Goal: Transaction & Acquisition: Purchase product/service

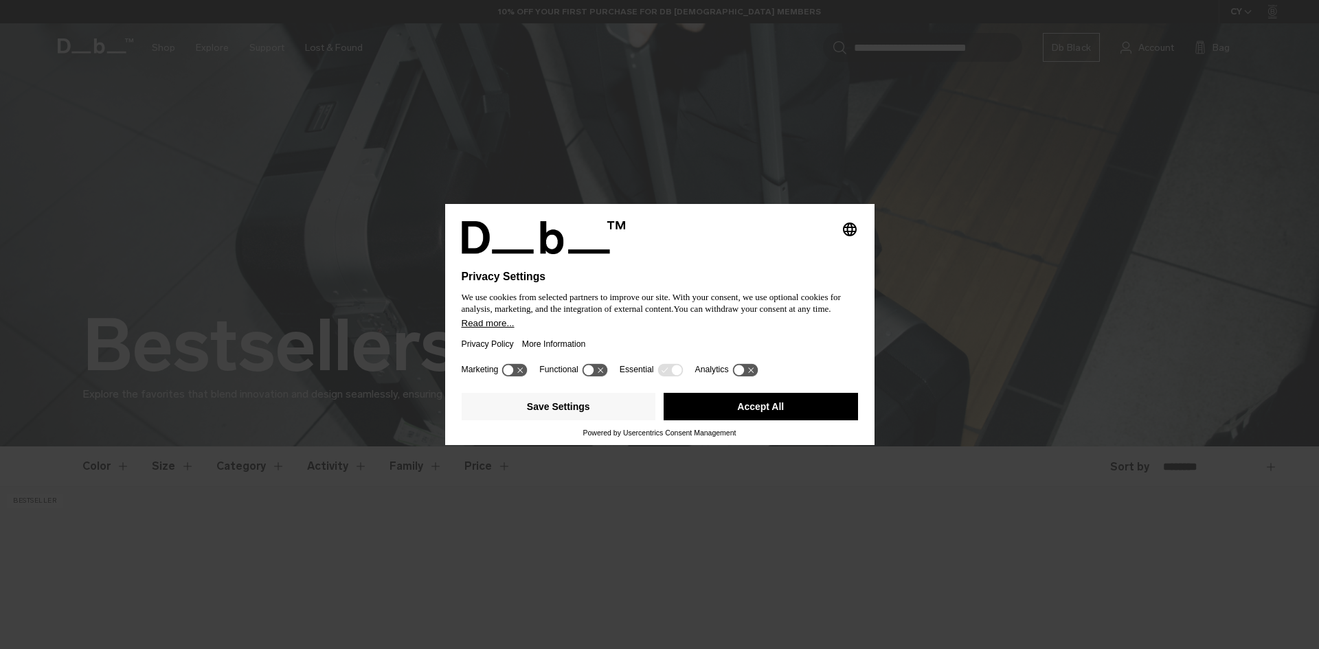
click at [770, 395] on button "Accept All" at bounding box center [760, 406] width 194 height 27
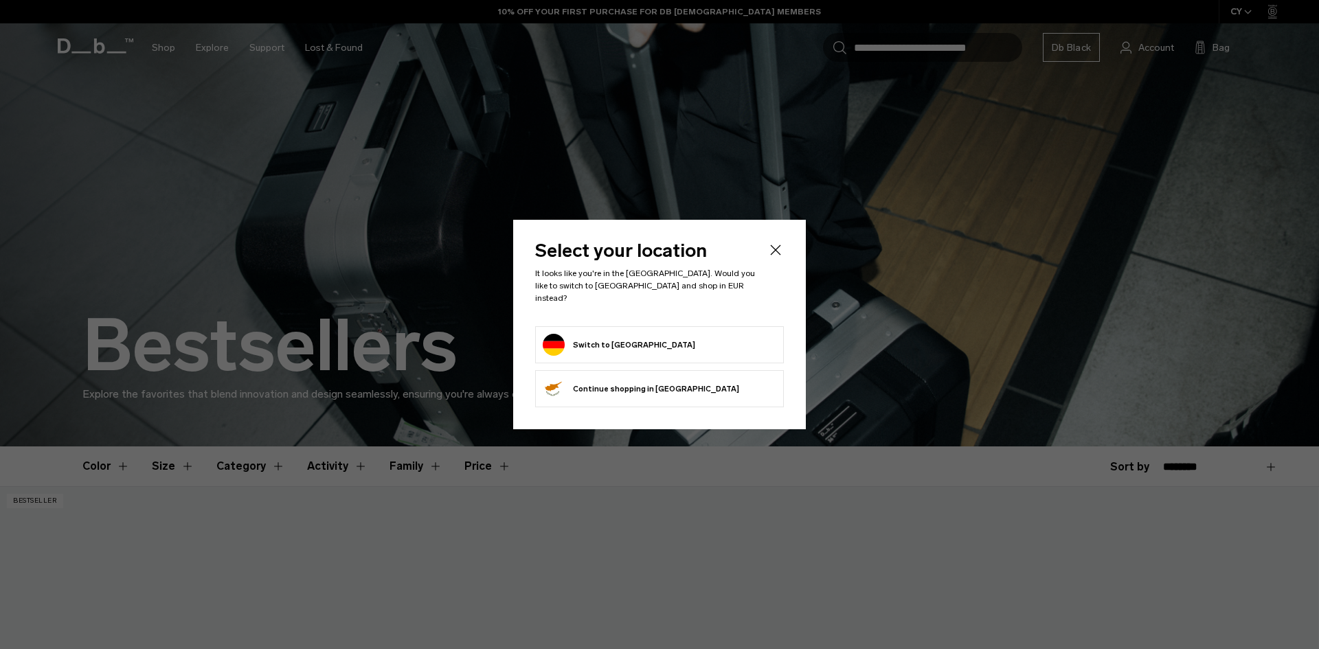
click at [720, 411] on div "Select your location It looks like you're in the Germany. Would you like to swi…" at bounding box center [659, 324] width 293 height 209
click at [691, 347] on form "Switch to Germany" at bounding box center [660, 345] width 234 height 22
click at [620, 343] on button "Switch to Germany" at bounding box center [619, 345] width 152 height 22
click at [617, 342] on button "Switch to Germany" at bounding box center [619, 345] width 152 height 22
click at [619, 334] on button "Switch to Germany" at bounding box center [619, 345] width 152 height 22
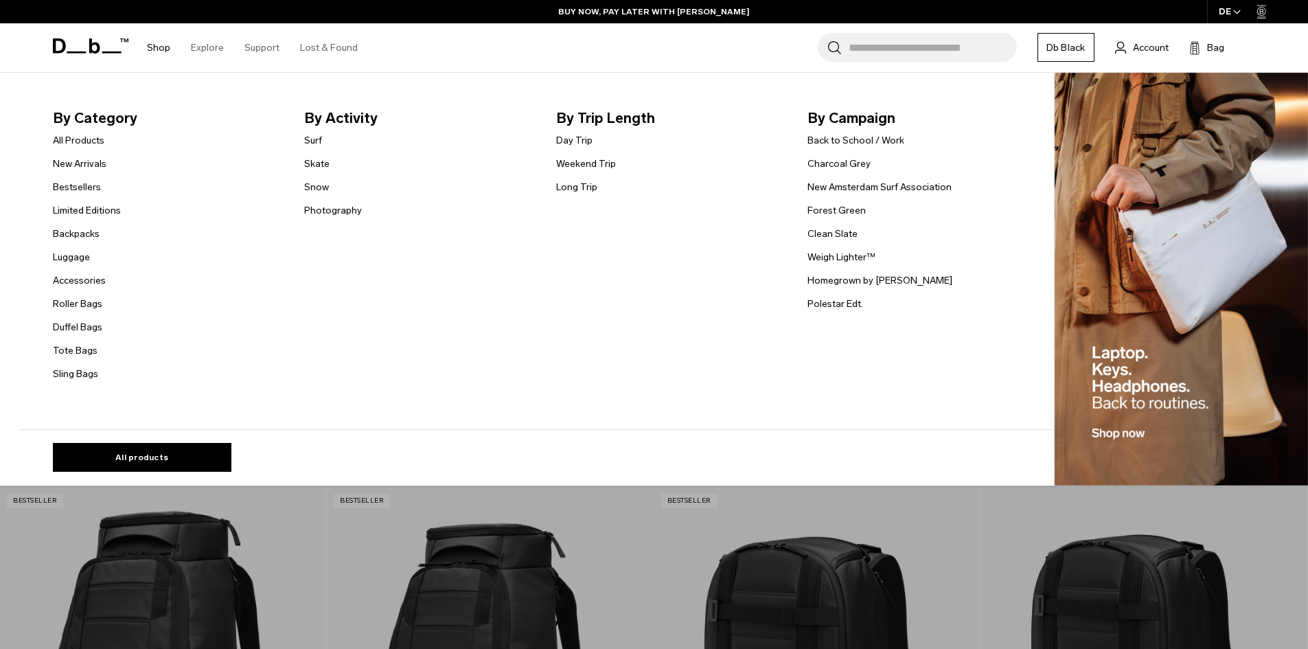
click at [167, 44] on link "Shop" at bounding box center [158, 47] width 23 height 49
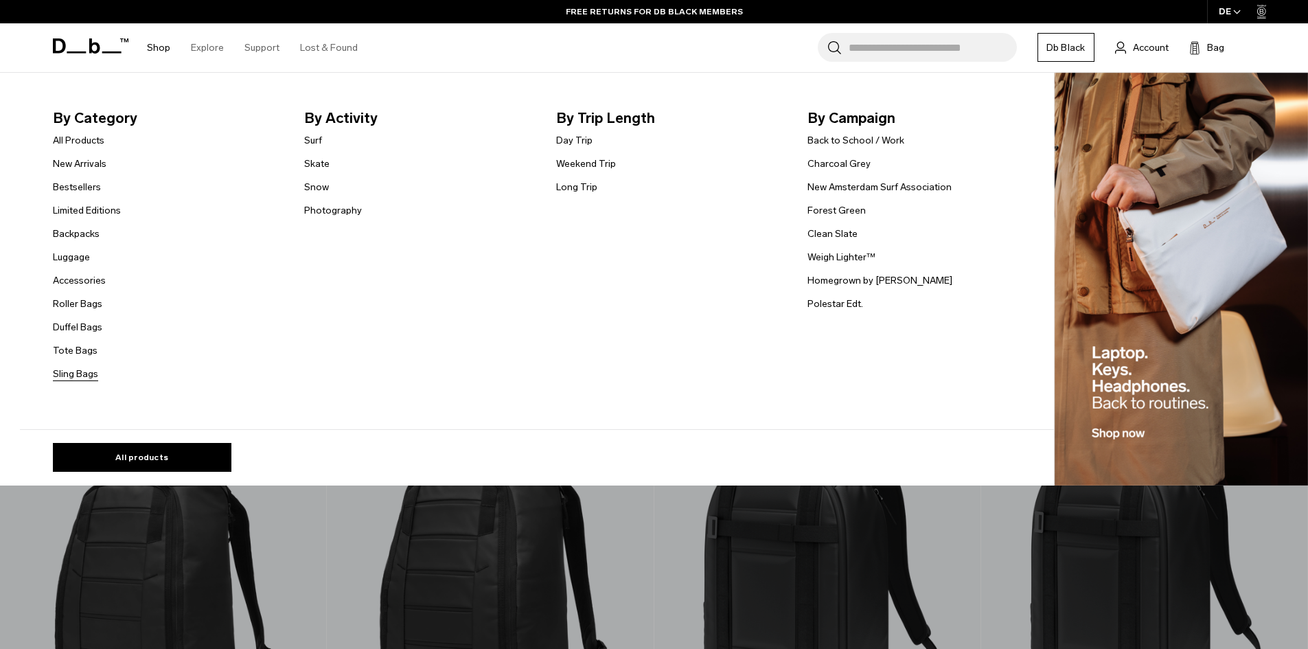
click at [97, 378] on link "Sling Bags" at bounding box center [75, 374] width 45 height 14
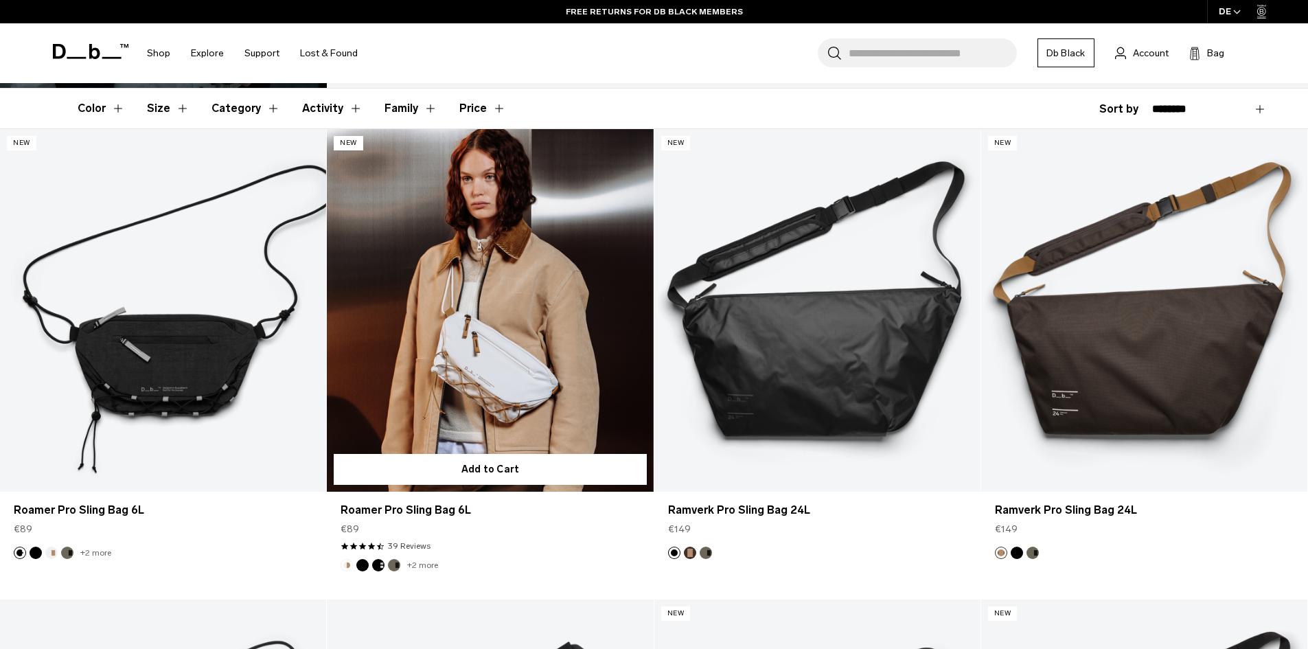
click at [424, 521] on div "Roamer Pro Sling Bag 6L €89 4.7 star rating 39 Reviews" at bounding box center [490, 525] width 326 height 67
click at [423, 516] on link "Roamer Pro Sling Bag 6L" at bounding box center [490, 510] width 299 height 16
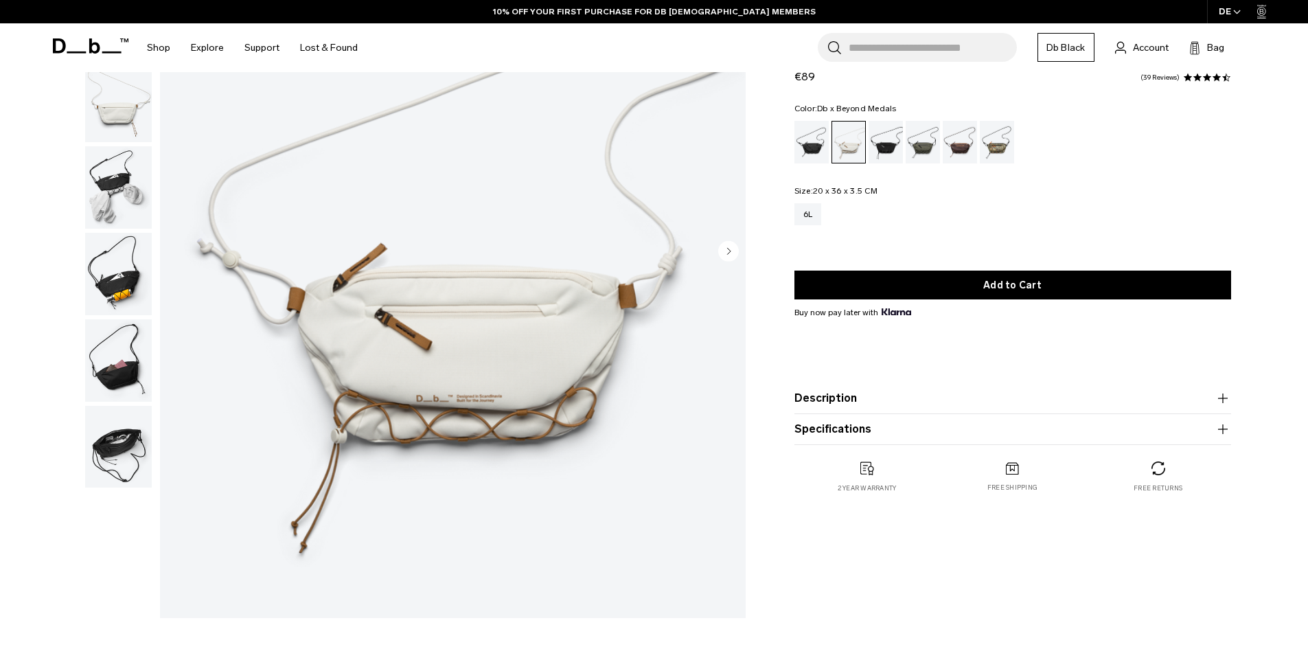
click at [1004, 134] on div "Db x Beyond Medals" at bounding box center [997, 142] width 35 height 43
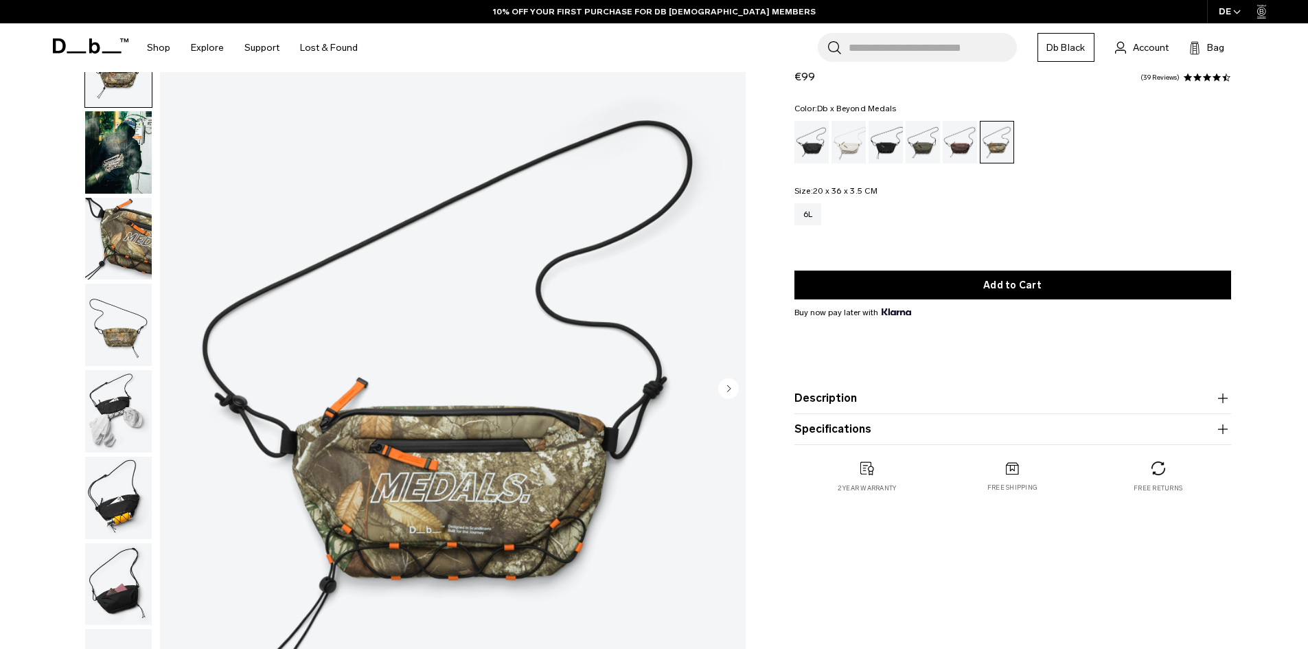
click at [136, 480] on img "button" at bounding box center [118, 498] width 67 height 82
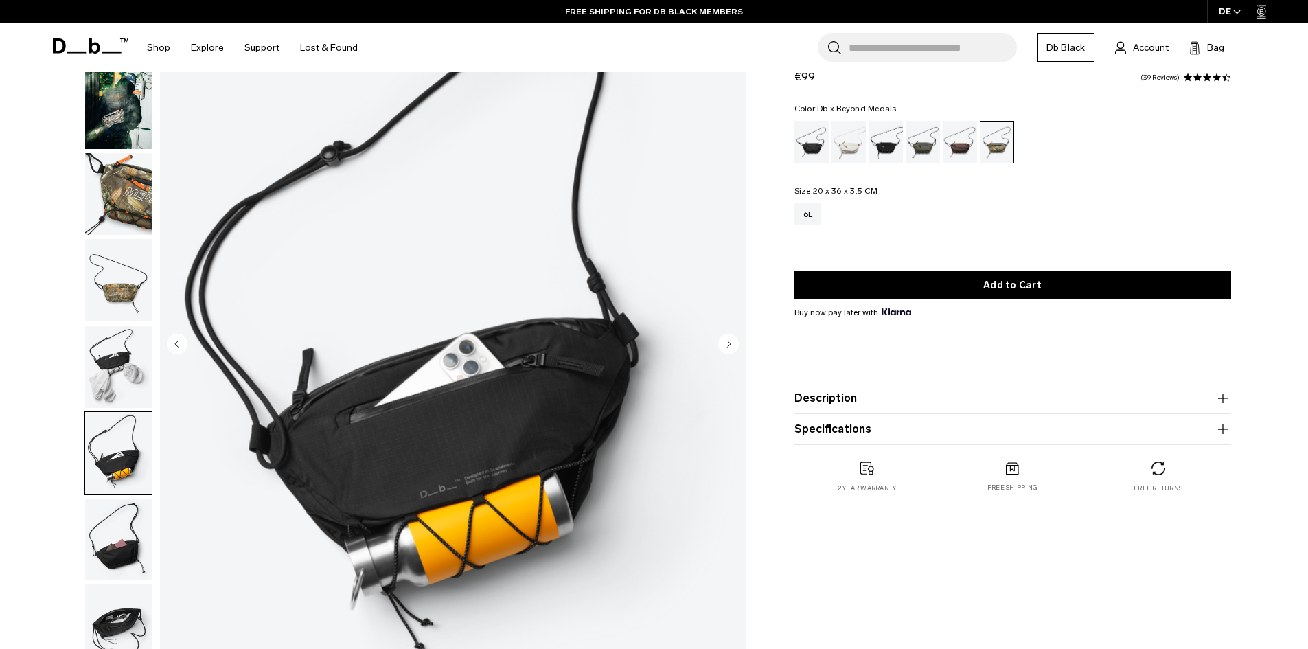
scroll to position [137, 0]
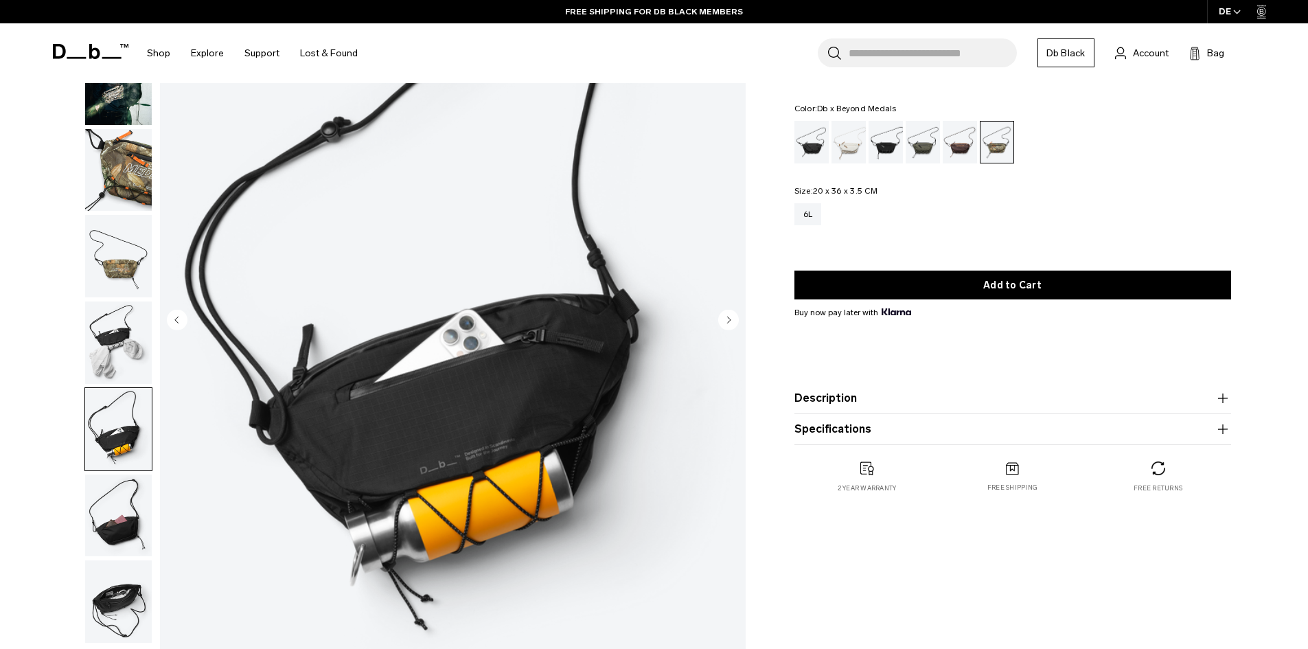
click at [117, 578] on img "button" at bounding box center [118, 601] width 67 height 82
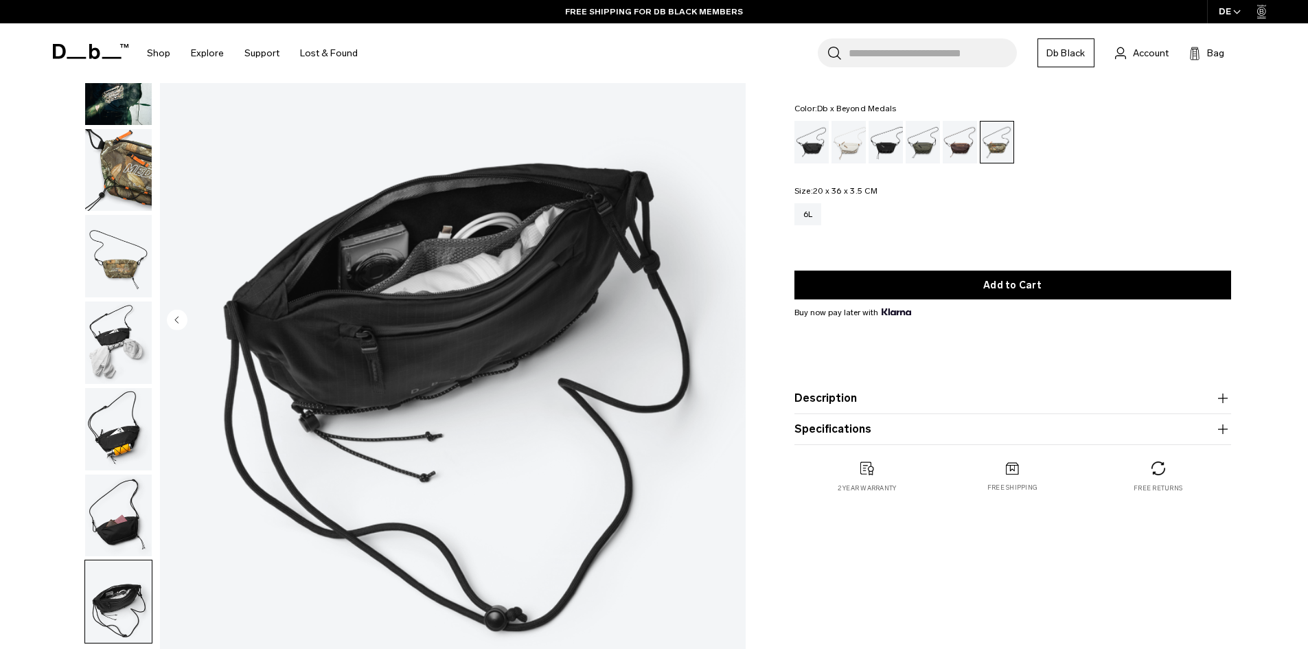
click at [128, 539] on img "button" at bounding box center [118, 516] width 67 height 82
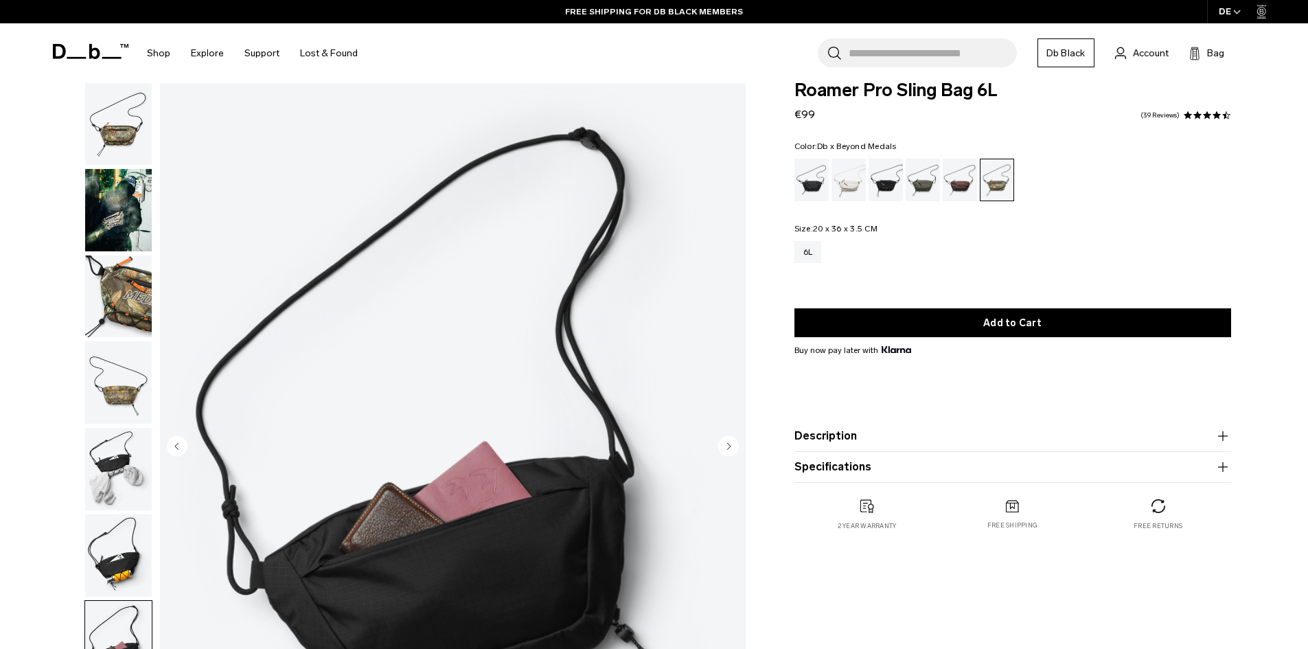
scroll to position [0, 0]
